Goal: Transaction & Acquisition: Purchase product/service

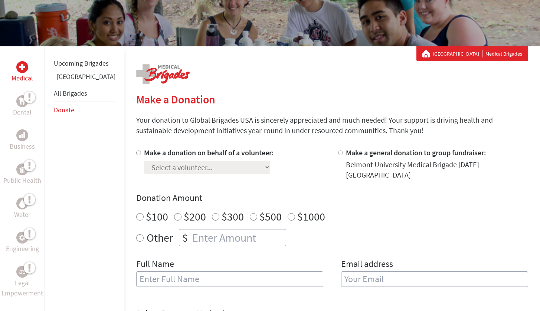
scroll to position [94, 0]
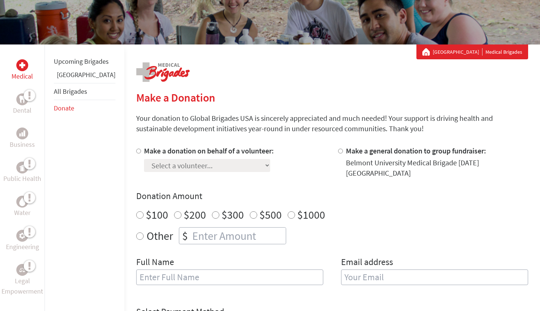
click at [189, 159] on div "Select a volunteer... [PERSON_NAME] [PERSON_NAME] [PERSON_NAME] [PERSON_NAME]" at bounding box center [209, 164] width 130 height 16
click at [153, 155] on label "Make a donation on behalf of a volunteer:" at bounding box center [209, 150] width 130 height 9
click at [141, 154] on input "Make a donation on behalf of a volunteer:" at bounding box center [138, 151] width 5 height 5
radio input "true"
select select "EF299E28-A2F1-11F0-9E6E-42010A400005"
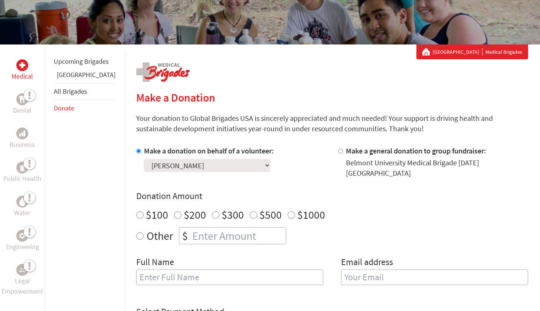
click at [239, 132] on p "Your donation to Global Brigades USA is sincerely appreciated and much needed! …" at bounding box center [332, 123] width 392 height 21
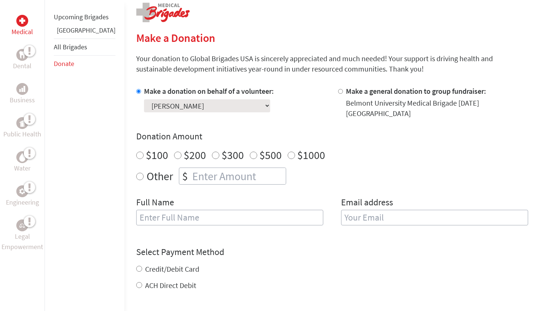
scroll to position [154, 0]
click at [225, 91] on label "Make a donation on behalf of a volunteer:" at bounding box center [209, 90] width 130 height 9
click at [141, 91] on input "Make a donation on behalf of a volunteer:" at bounding box center [138, 91] width 5 height 5
click at [270, 104] on div "Make a donation on behalf of a volunteer: Select a volunteer... [PERSON_NAME] […" at bounding box center [231, 102] width 190 height 33
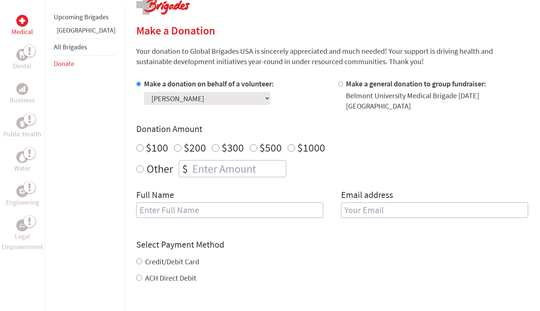
scroll to position [162, 0]
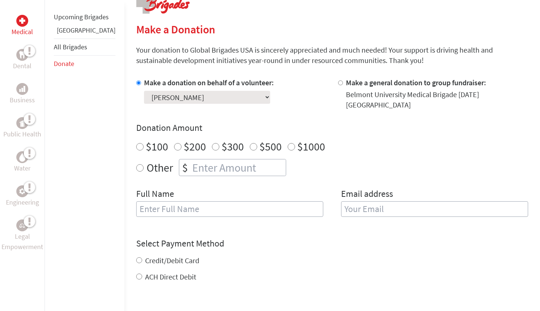
click at [136, 103] on div "Make a donation on behalf of a volunteer: Select a volunteer... [PERSON_NAME] […" at bounding box center [332, 152] width 392 height 148
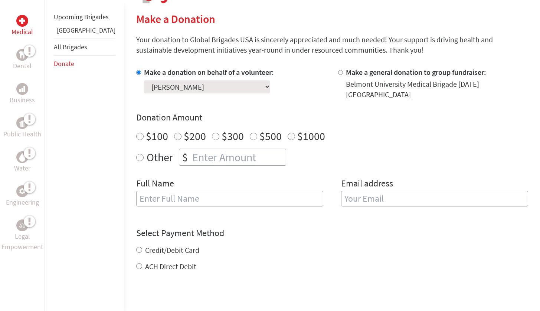
scroll to position [172, 0]
type input "-1"
radio input "true"
click at [258, 154] on input "-1" at bounding box center [238, 157] width 95 height 16
click at [243, 152] on input "-1" at bounding box center [238, 157] width 95 height 16
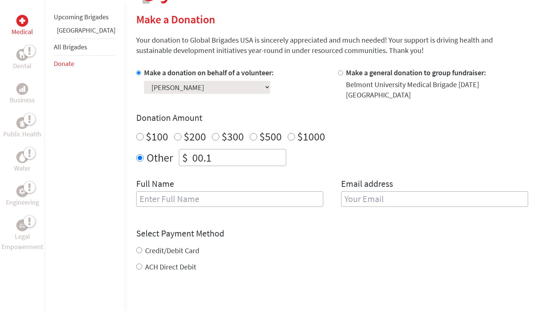
type input "00.1"
click at [401, 113] on h4 "Donation Amount" at bounding box center [332, 118] width 392 height 12
click at [228, 149] on input "00.1" at bounding box center [238, 157] width 95 height 16
drag, startPoint x: 228, startPoint y: 145, endPoint x: 152, endPoint y: 145, distance: 75.7
click at [152, 149] on div "Other $ 00.1" at bounding box center [332, 157] width 392 height 17
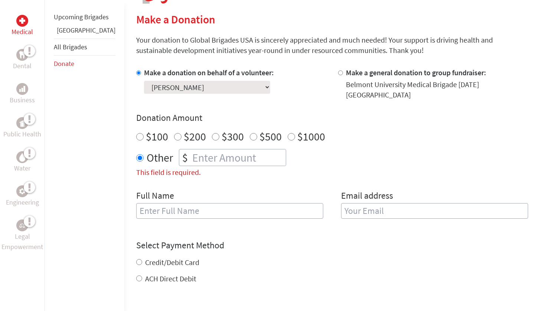
click at [283, 42] on p "Your donation to Global Brigades USA is sincerely appreciated and much needed! …" at bounding box center [332, 45] width 392 height 21
